Goal: Transaction & Acquisition: Purchase product/service

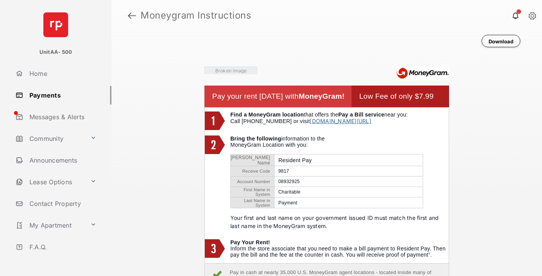
click at [132, 15] on link at bounding box center [132, 15] width 8 height 19
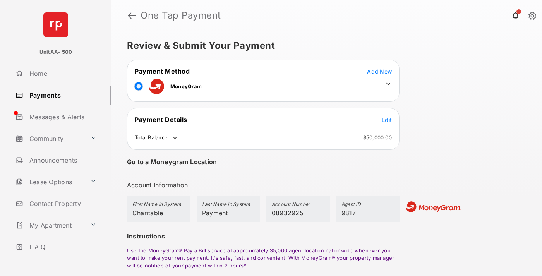
click at [387, 120] on span "Edit" at bounding box center [387, 120] width 10 height 7
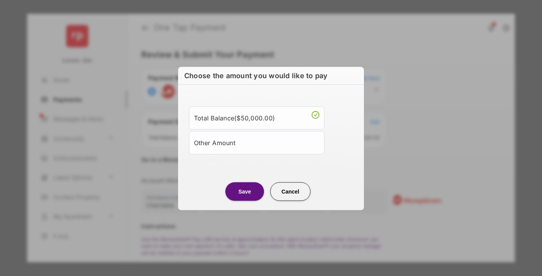
click at [257, 142] on div "Other Amount" at bounding box center [256, 142] width 125 height 13
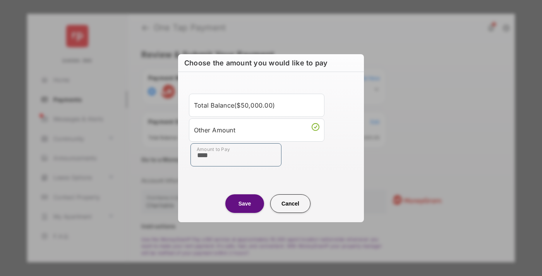
type input "****"
click at [245, 203] on button "Save" at bounding box center [244, 203] width 39 height 19
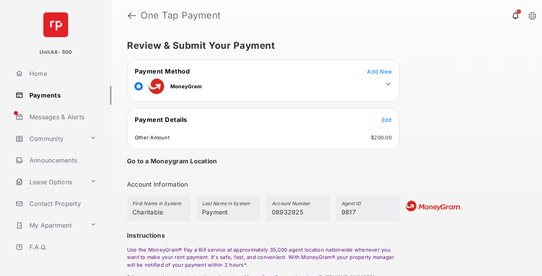
click at [388, 84] on icon at bounding box center [388, 84] width 7 height 7
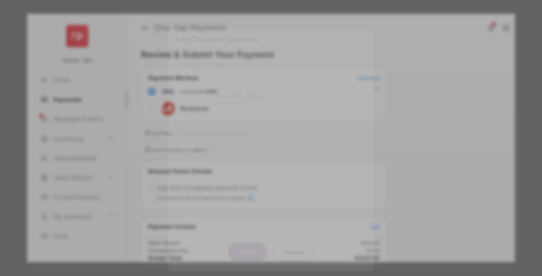
click at [269, 92] on div "Operation Smile" at bounding box center [269, 95] width 110 height 7
click at [247, 243] on button "Save" at bounding box center [247, 252] width 39 height 19
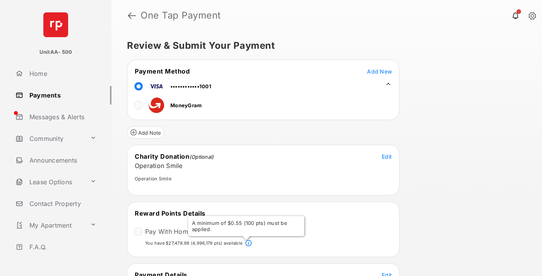
click at [387, 273] on span "Edit" at bounding box center [387, 275] width 10 height 7
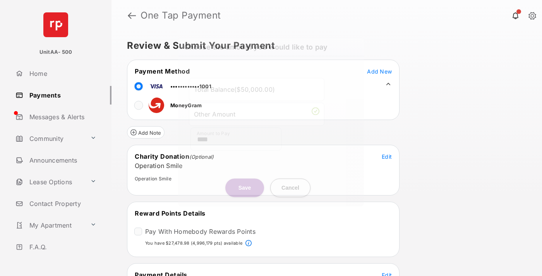
scroll to position [3, 0]
